Goal: Register for event/course: Sign up to attend an event or enroll in a course

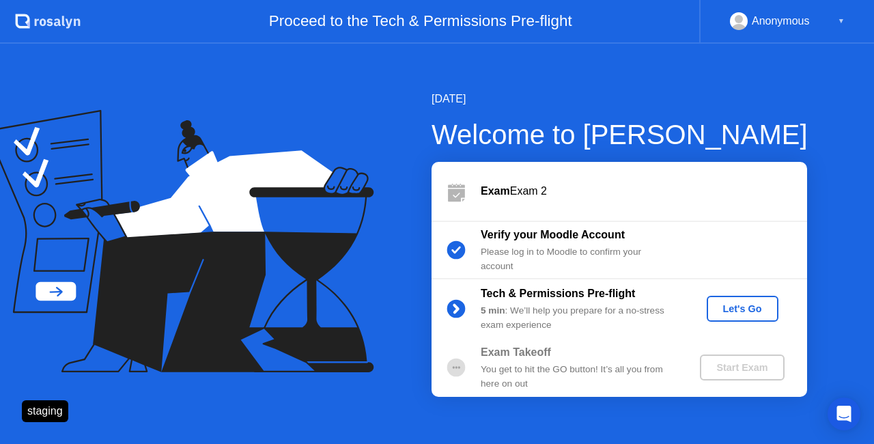
click at [727, 306] on div "Let's Go" at bounding box center [742, 308] width 61 height 11
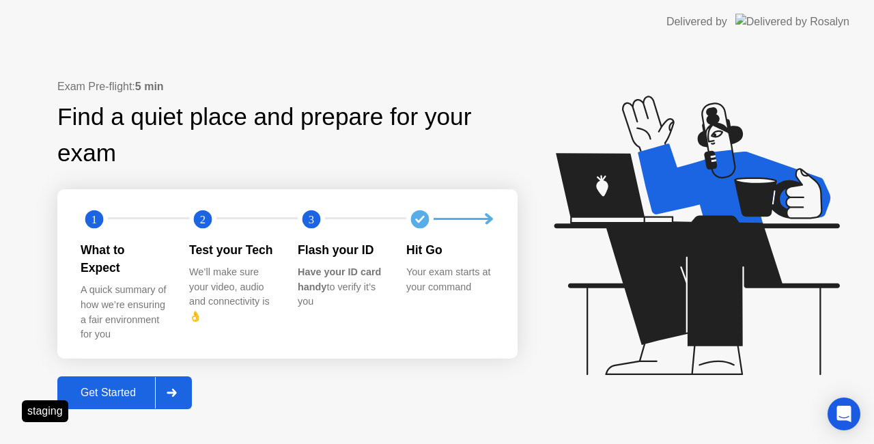
click at [318, 403] on div "Exam Pre-flight: 5 min Find a quiet place and prepare for your exam 1 2 3 What …" at bounding box center [437, 244] width 874 height 400
click at [115, 390] on div "Get Started" at bounding box center [108, 393] width 94 height 12
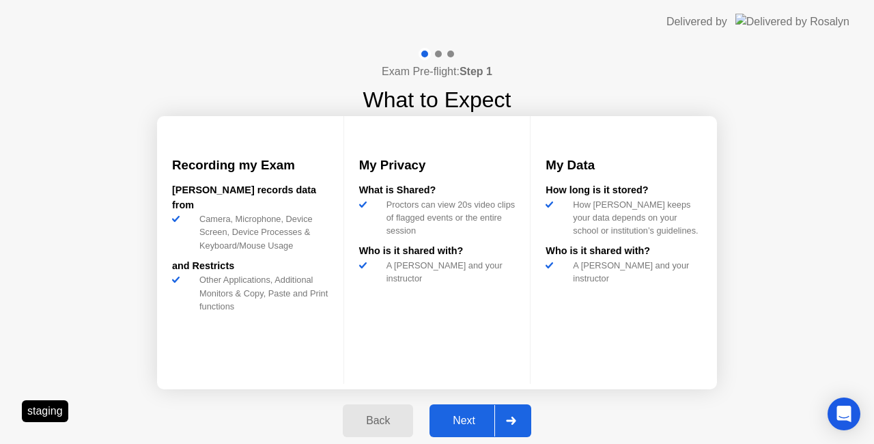
click at [466, 419] on div "Next" at bounding box center [464, 421] width 61 height 12
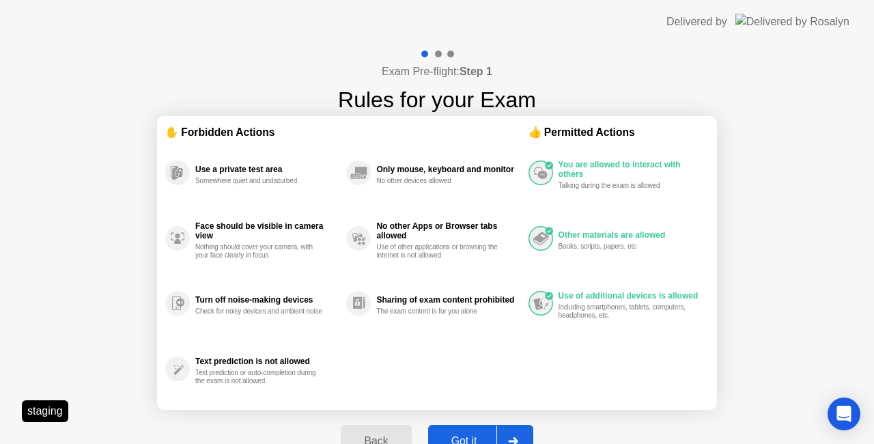
click at [479, 437] on div "Got it" at bounding box center [464, 441] width 64 height 12
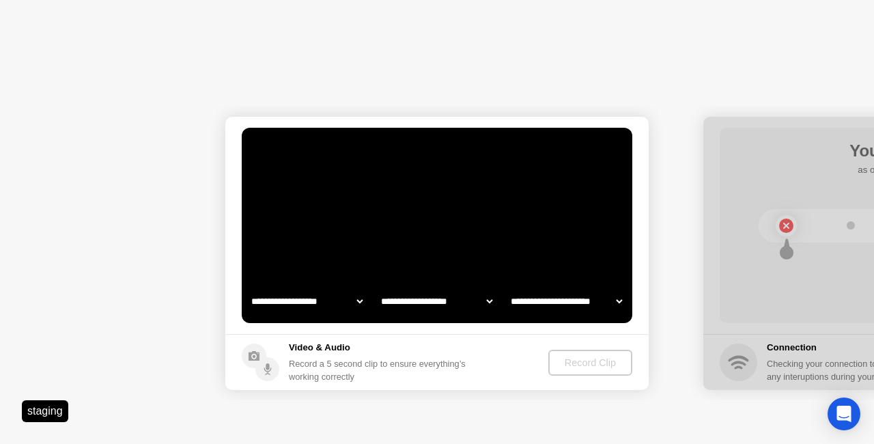
select select "**********"
select select "*******"
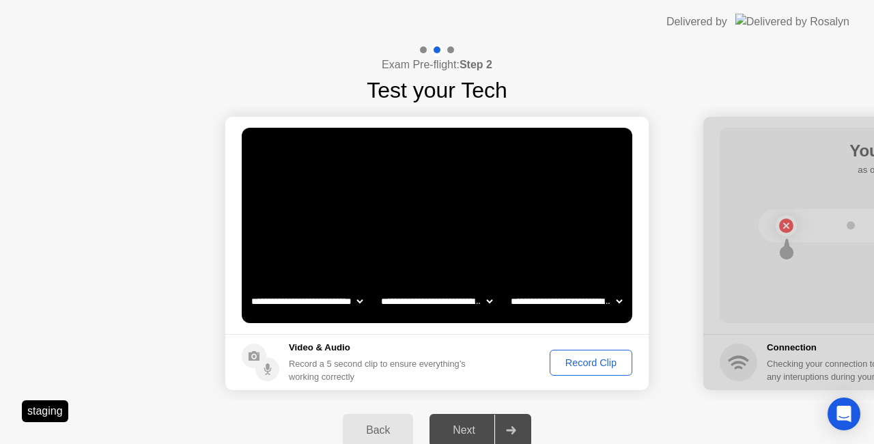
click at [566, 350] on button "Record Clip" at bounding box center [591, 363] width 83 height 26
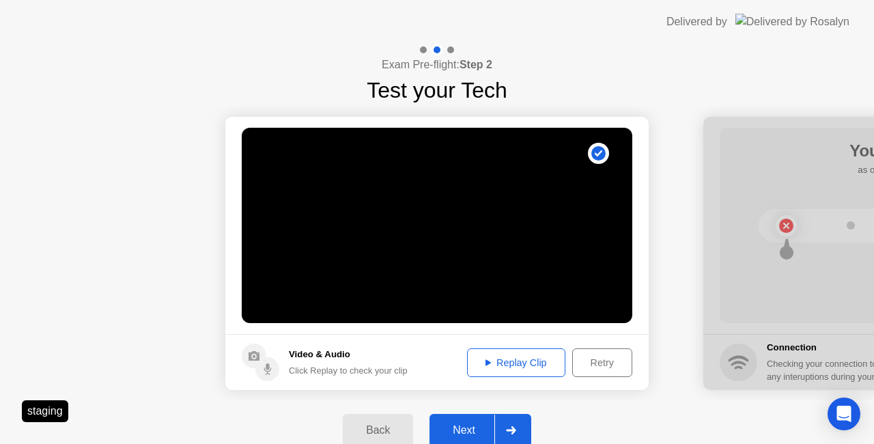
click at [462, 424] on div "Next" at bounding box center [464, 430] width 61 height 12
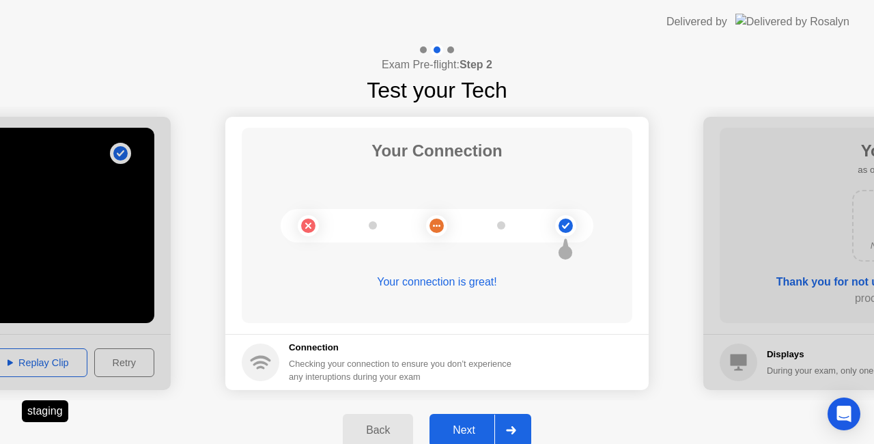
click at [475, 418] on button "Next" at bounding box center [481, 430] width 102 height 33
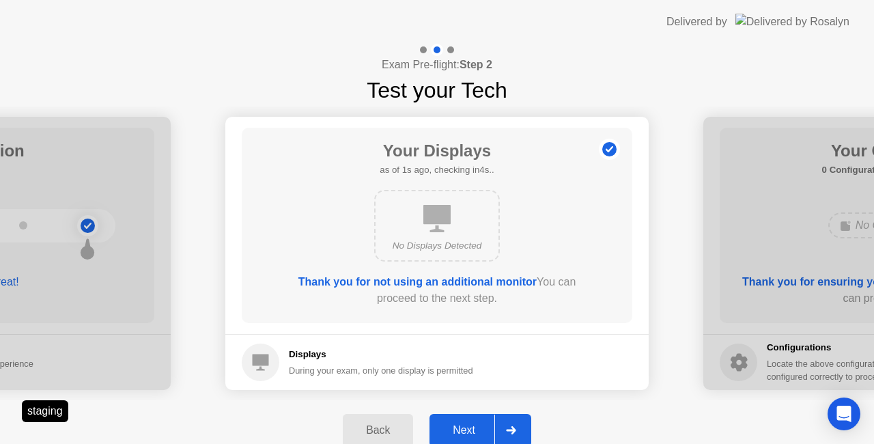
click at [456, 436] on div "Next" at bounding box center [464, 430] width 61 height 12
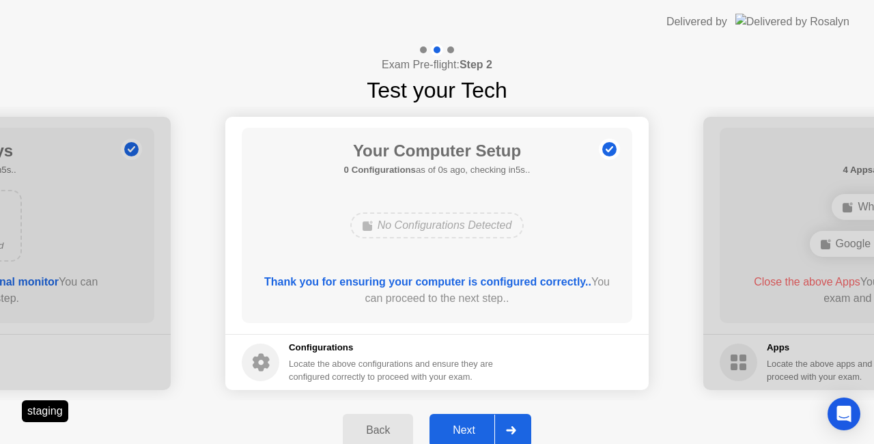
click at [456, 436] on div "Next" at bounding box center [464, 430] width 61 height 12
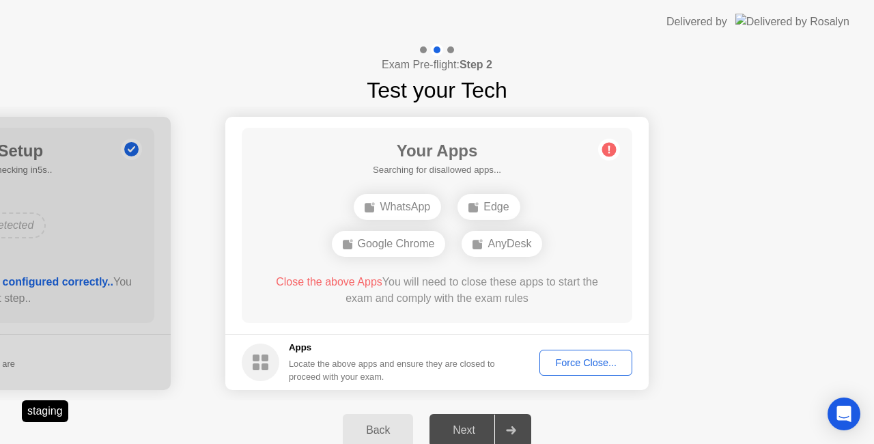
click at [603, 358] on div "Force Close..." at bounding box center [585, 362] width 83 height 11
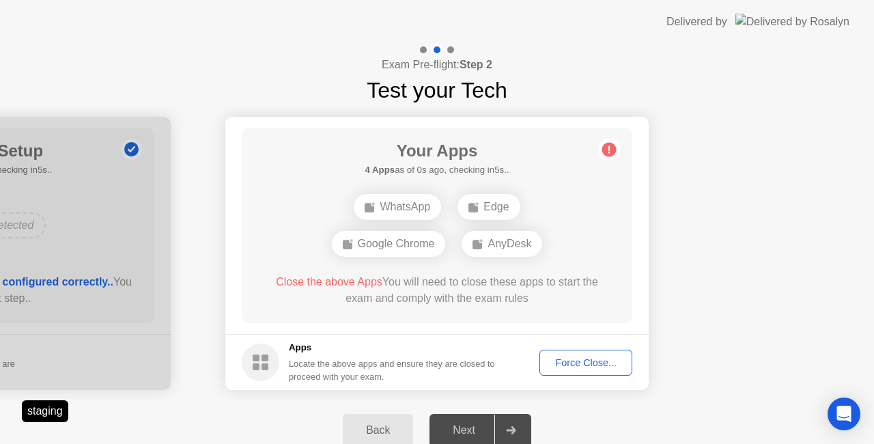
click at [556, 363] on div "Force Close..." at bounding box center [585, 362] width 83 height 11
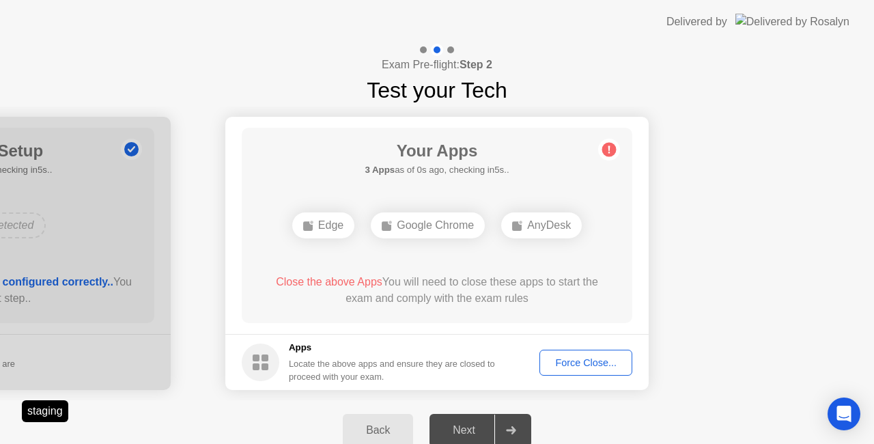
click at [594, 363] on div "Force Close..." at bounding box center [585, 362] width 83 height 11
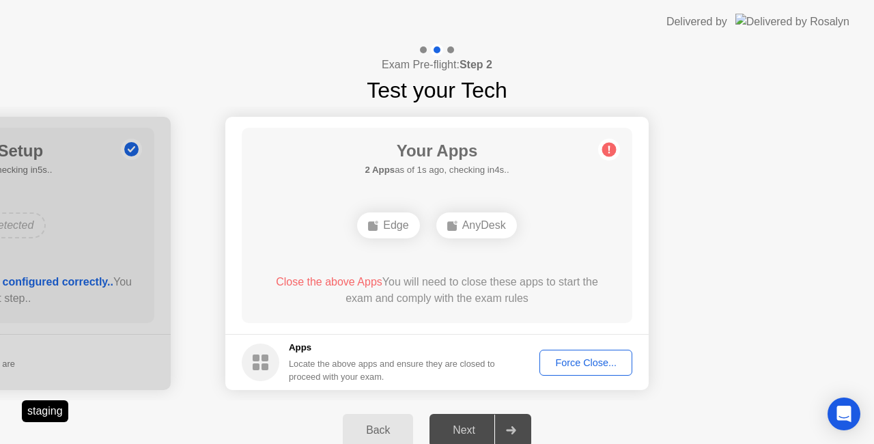
click at [576, 357] on div "Force Close..." at bounding box center [585, 362] width 83 height 11
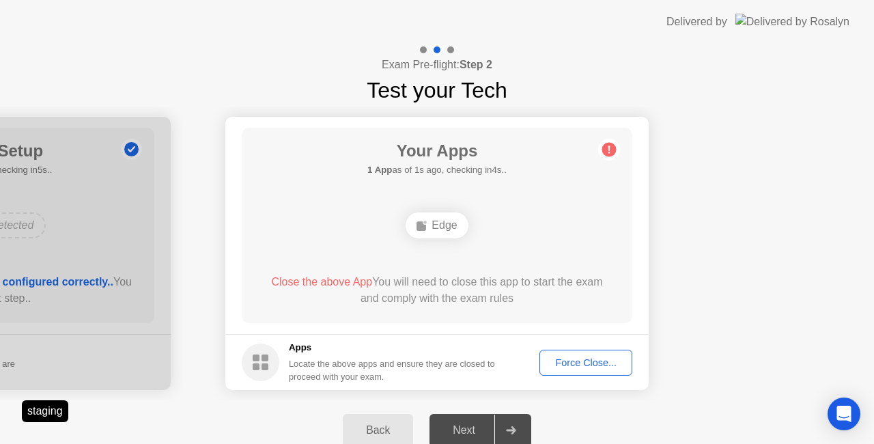
click at [555, 365] on div "Force Close..." at bounding box center [585, 362] width 83 height 11
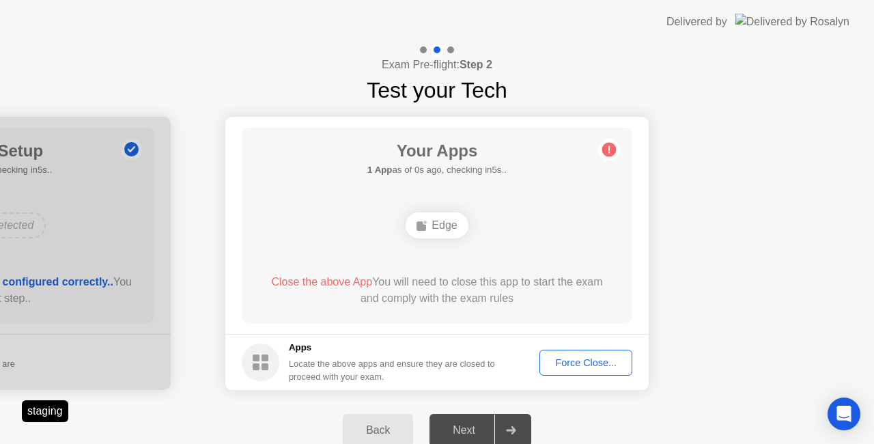
click at [481, 310] on div "Close the above App You will need to close this app to start the exam and compl…" at bounding box center [438, 293] width 352 height 38
click at [568, 362] on div "Force Close..." at bounding box center [585, 362] width 83 height 11
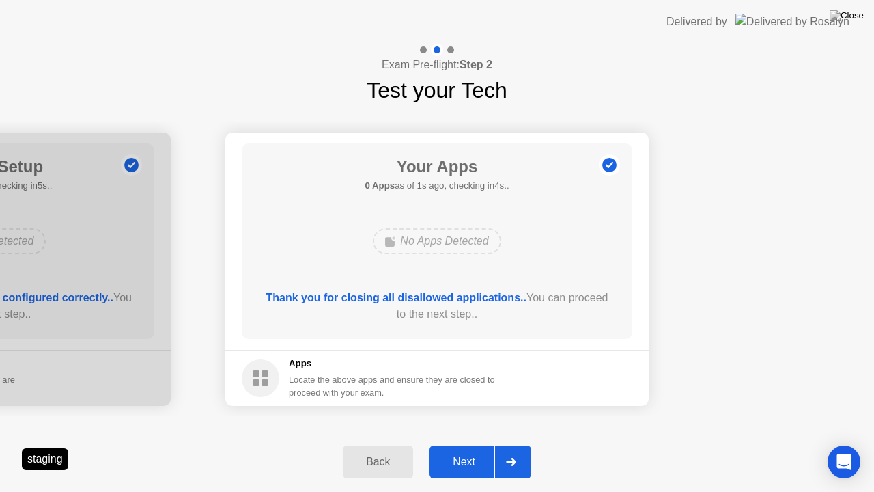
click at [476, 443] on div "Next" at bounding box center [464, 462] width 61 height 12
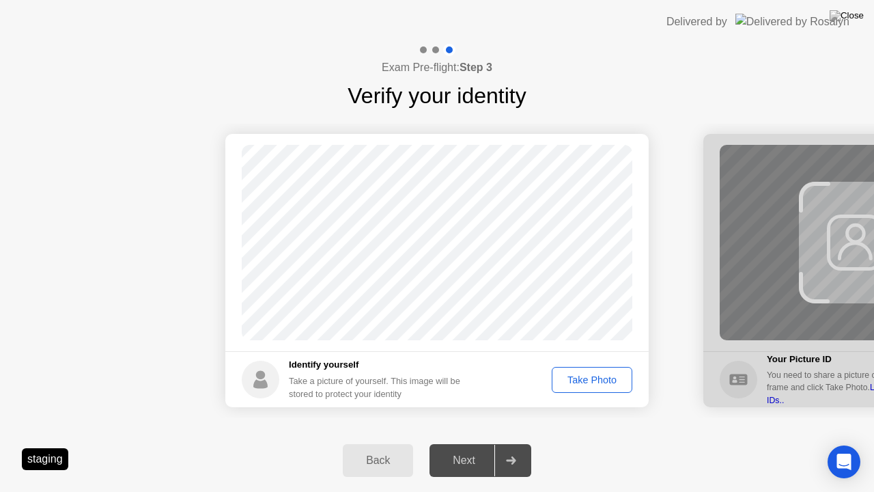
click at [594, 383] on div "Take Photo" at bounding box center [592, 379] width 71 height 11
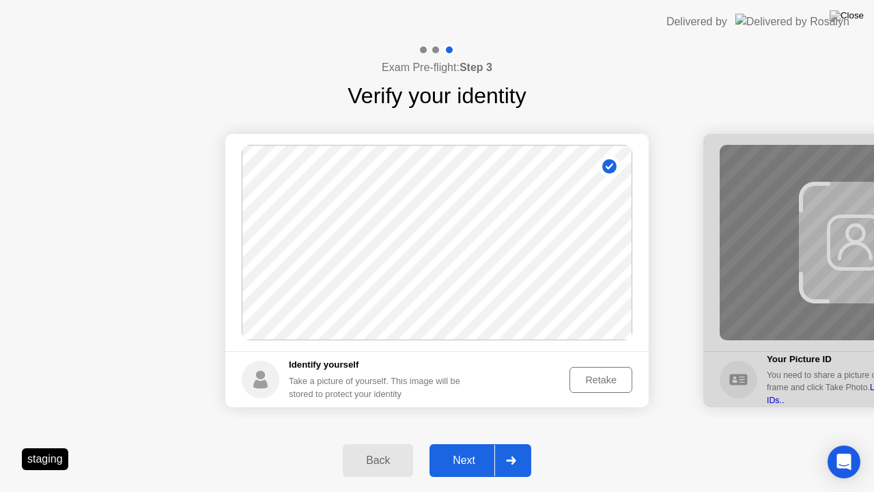
click at [594, 374] on div "Retake" at bounding box center [600, 379] width 53 height 11
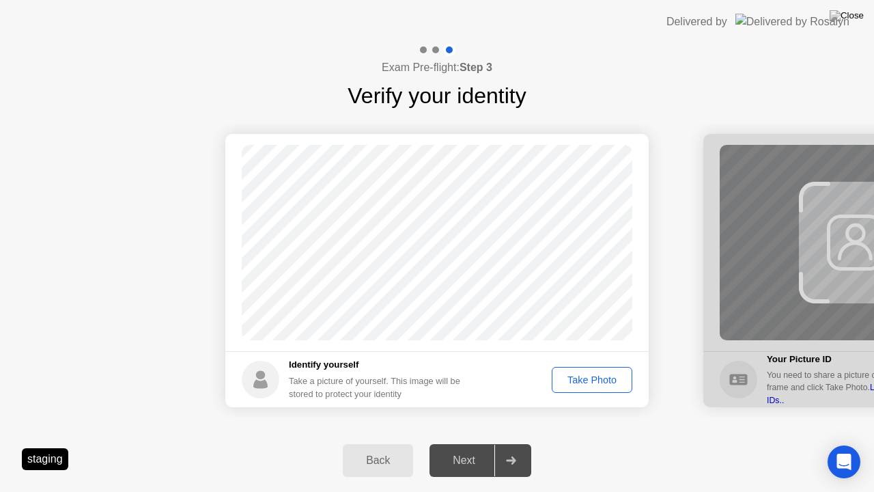
drag, startPoint x: 594, startPoint y: 374, endPoint x: 501, endPoint y: 443, distance: 115.3
click at [594, 374] on div "Take Photo" at bounding box center [592, 379] width 71 height 11
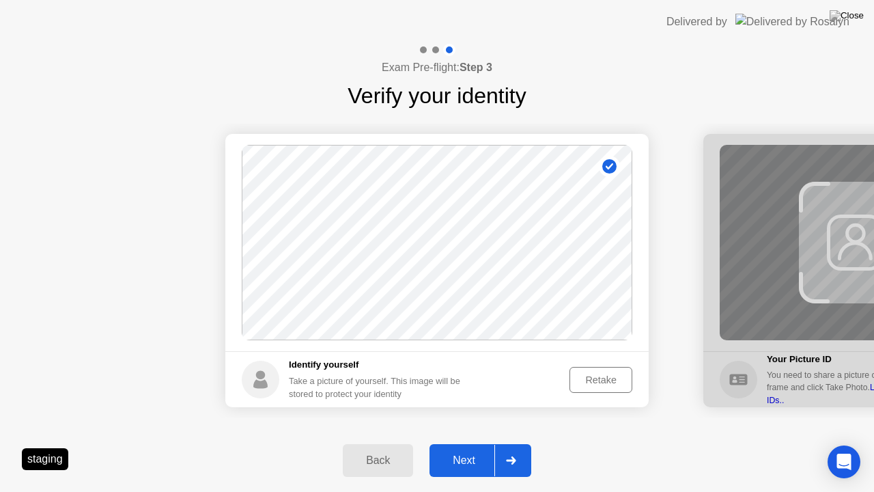
click at [483, 443] on div "Next" at bounding box center [464, 460] width 61 height 12
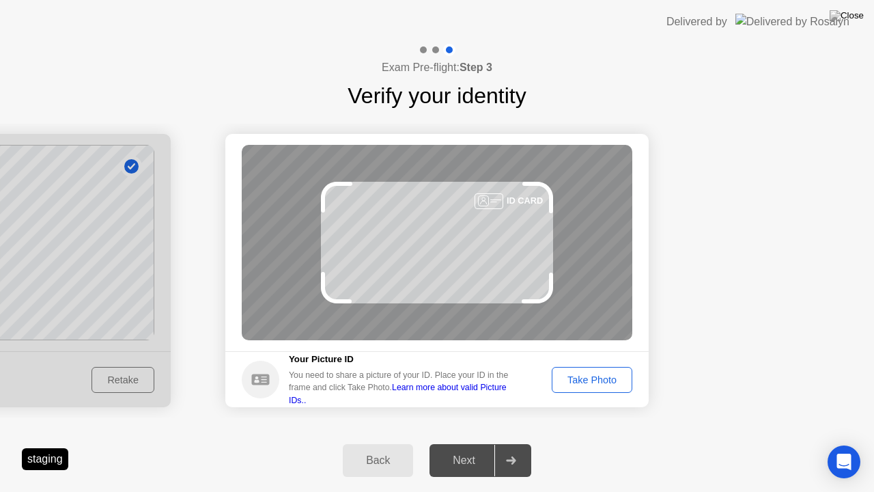
click at [587, 374] on div "Take Photo" at bounding box center [592, 379] width 71 height 11
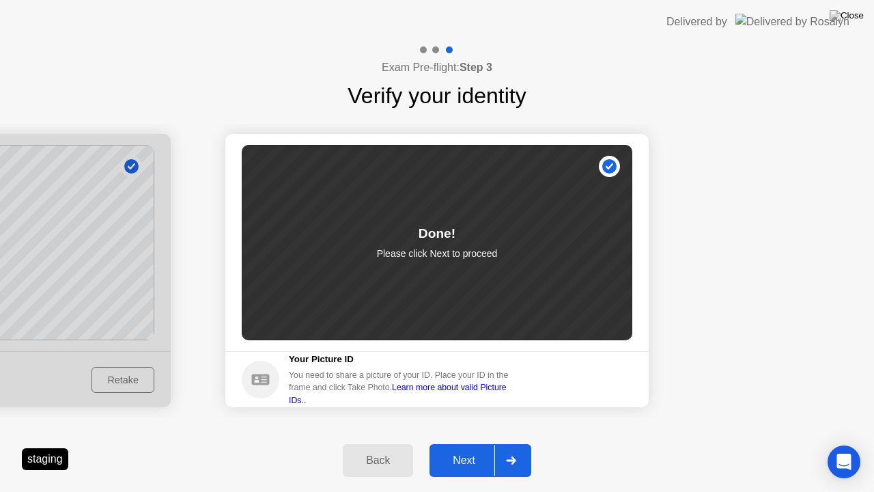
click at [467, 443] on div "Next" at bounding box center [464, 460] width 61 height 12
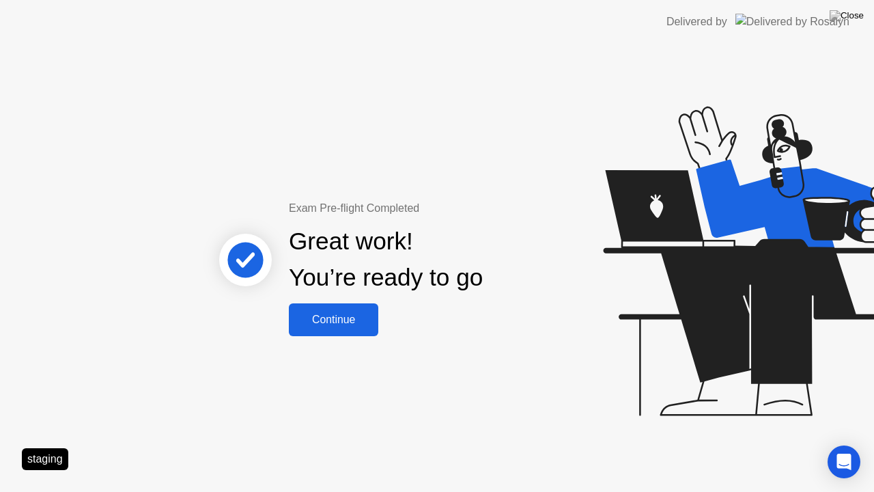
click at [323, 321] on div "Continue" at bounding box center [333, 319] width 81 height 12
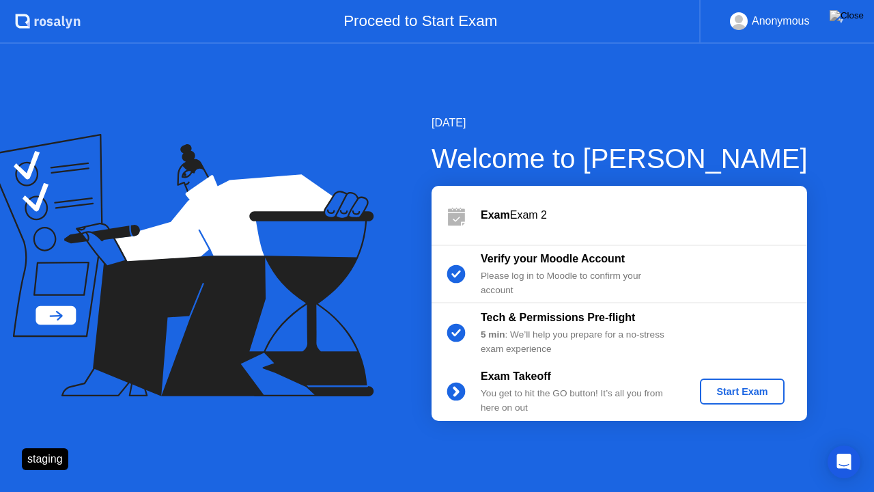
click at [760, 390] on div "Start Exam" at bounding box center [742, 391] width 73 height 11
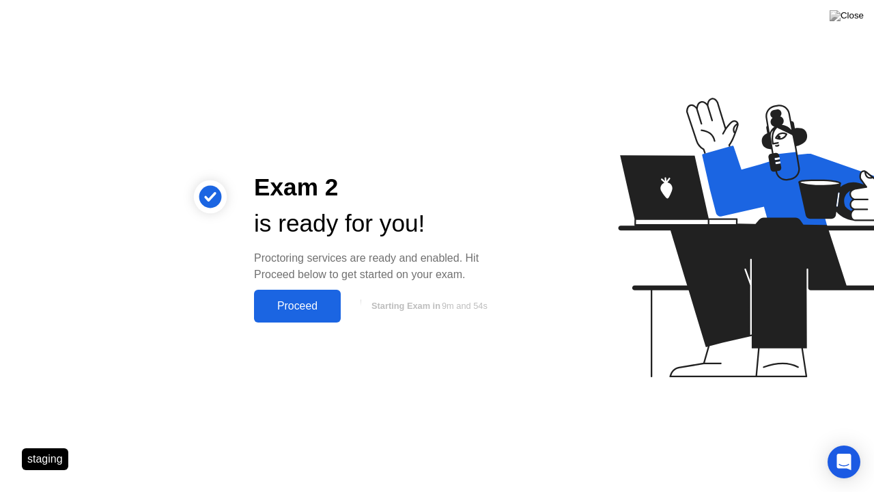
click at [281, 309] on div "Proceed" at bounding box center [297, 306] width 79 height 12
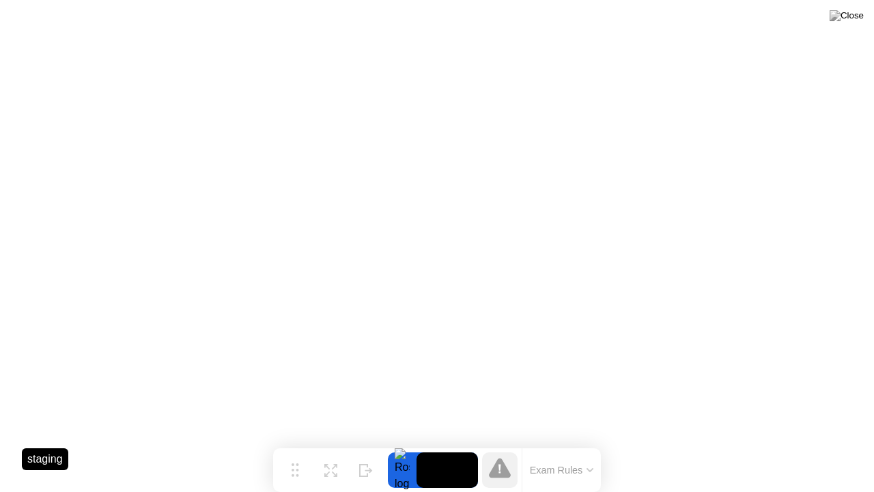
click at [567, 443] on button "Exam Rules" at bounding box center [562, 470] width 72 height 12
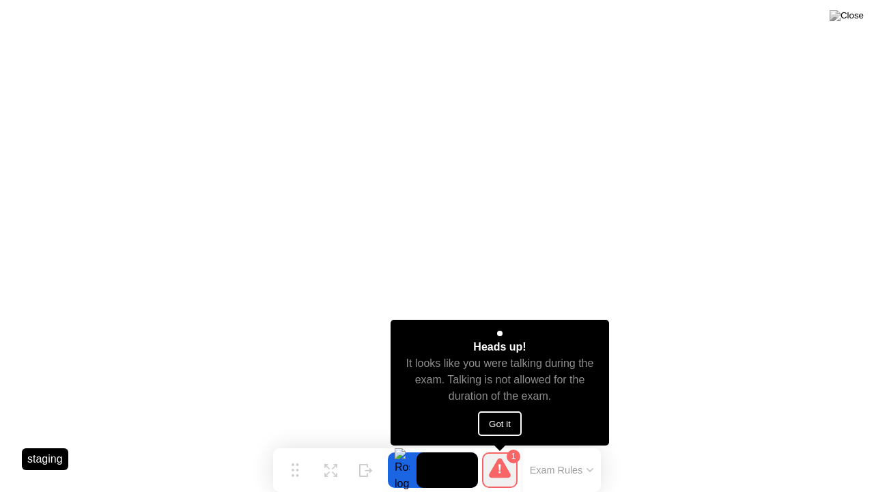
click at [503, 428] on button "Got it" at bounding box center [500, 423] width 44 height 25
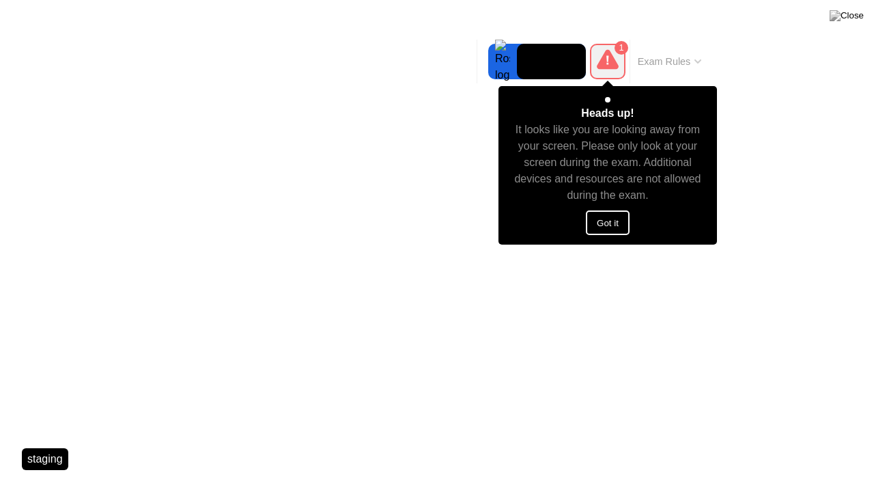
click at [593, 223] on button "Got it" at bounding box center [608, 222] width 44 height 25
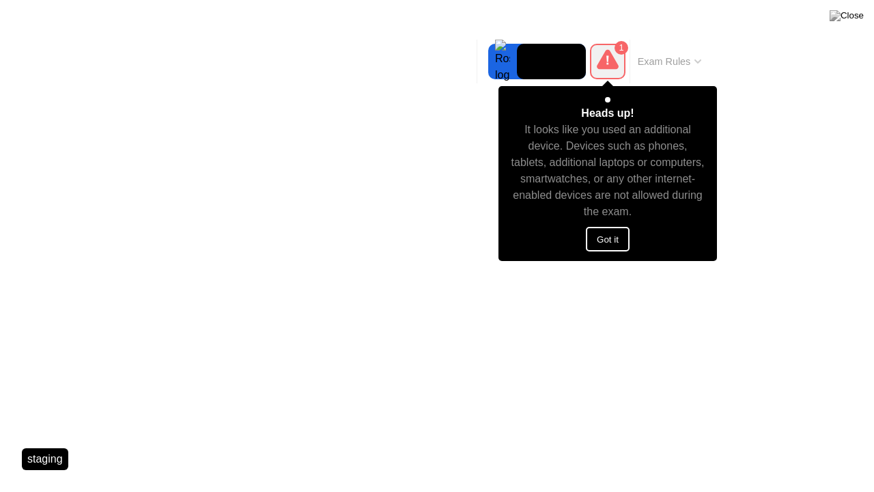
click at [593, 223] on div "Heads up! It looks like you used an additional device. Devices such as phones, …" at bounding box center [608, 173] width 219 height 175
click at [602, 237] on button "Got it" at bounding box center [608, 239] width 44 height 25
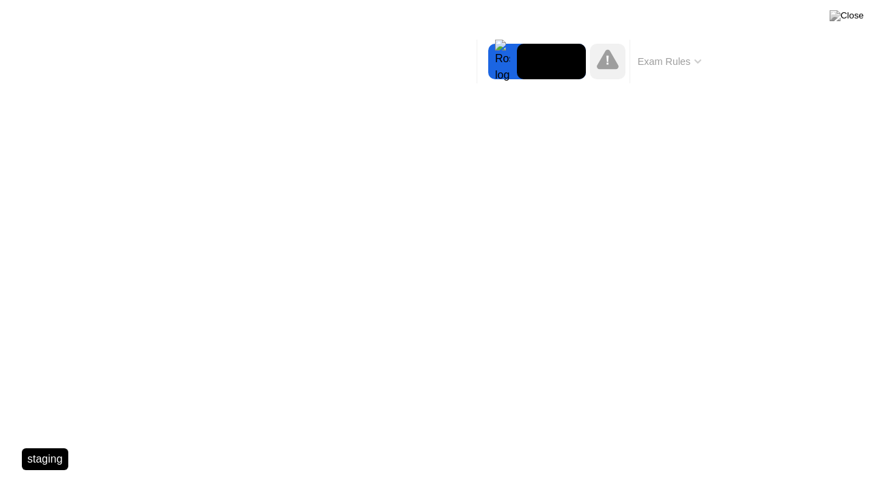
click at [663, 60] on button "Exam Rules" at bounding box center [670, 61] width 72 height 12
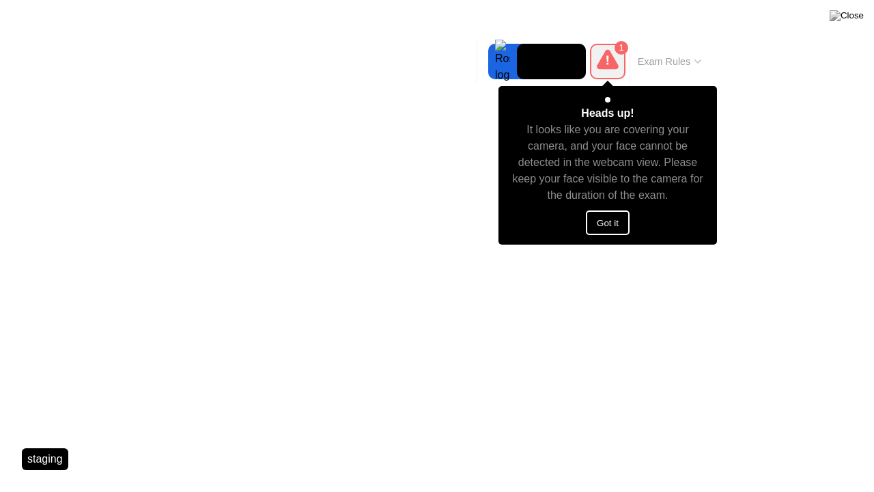
click at [616, 223] on button "Got it" at bounding box center [608, 222] width 44 height 25
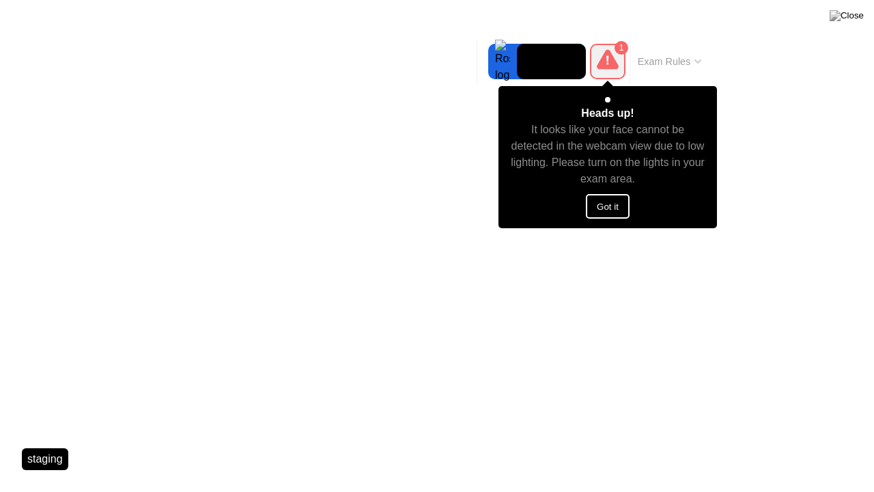
click at [611, 214] on button "Got it" at bounding box center [608, 206] width 44 height 25
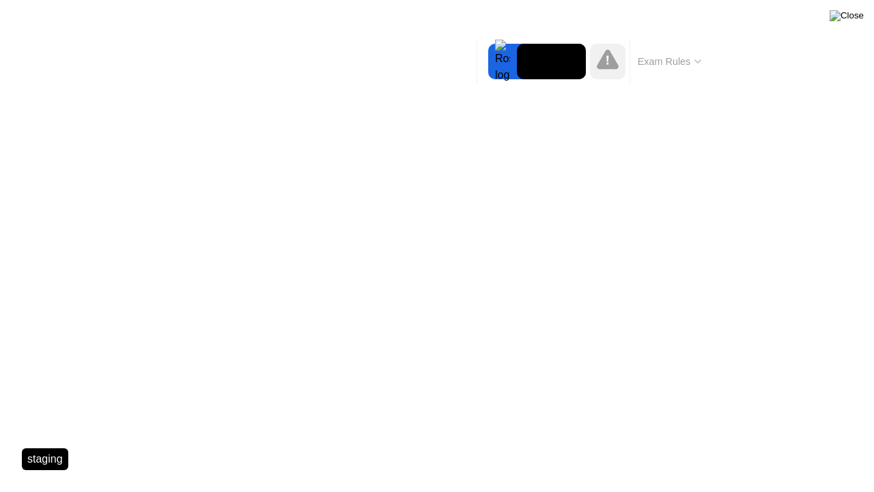
click at [854, 19] on img at bounding box center [847, 15] width 34 height 11
